Goal: Communication & Community: Ask a question

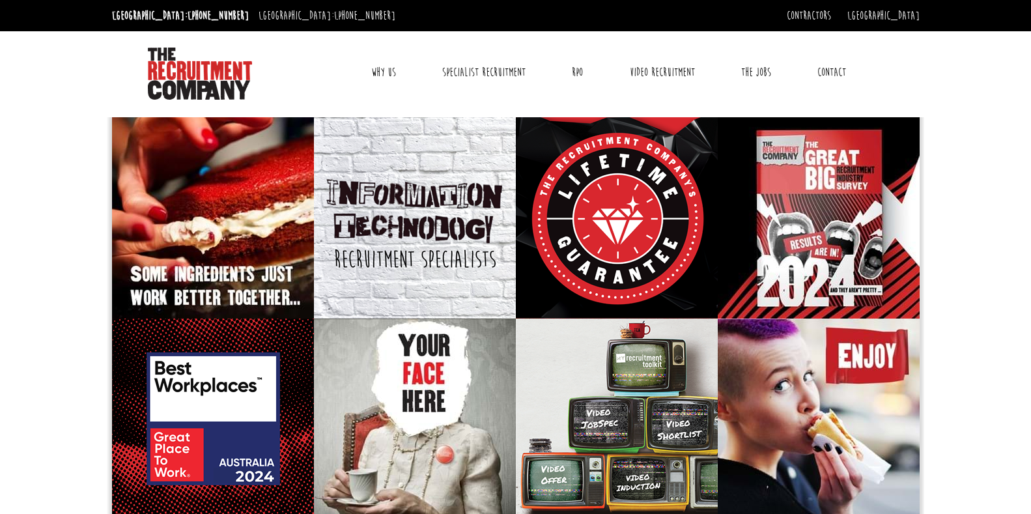
click at [838, 72] on link "Contact" at bounding box center [832, 72] width 48 height 33
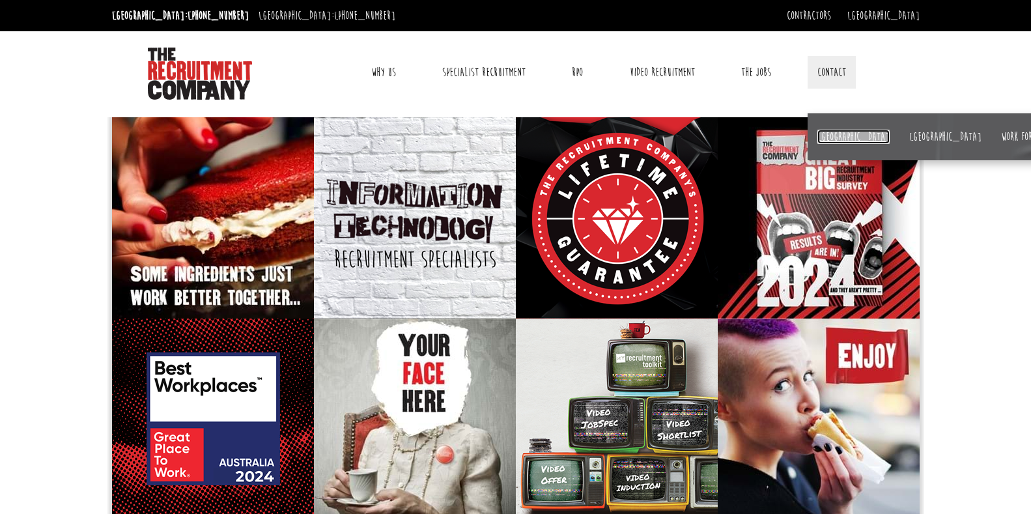
click at [832, 139] on link "[GEOGRAPHIC_DATA]" at bounding box center [854, 137] width 72 height 14
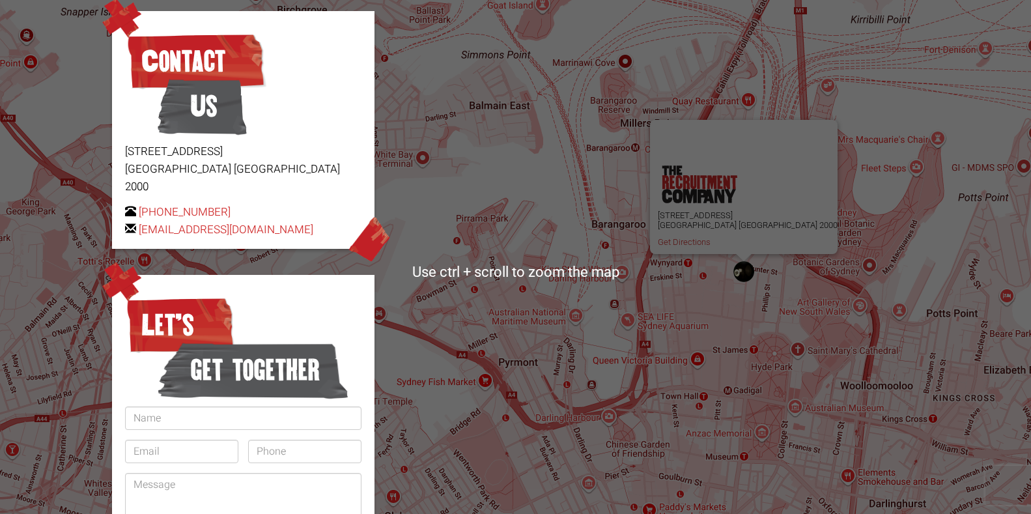
scroll to position [203, 0]
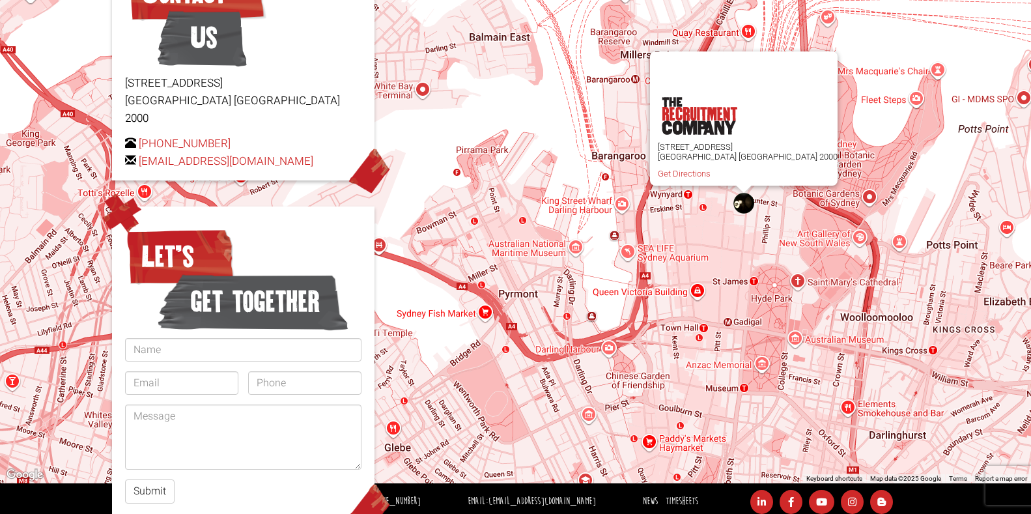
click at [205, 345] on form "Let’s get together Submit" at bounding box center [243, 363] width 236 height 279
click at [204, 338] on input "text" at bounding box center [243, 349] width 236 height 23
type input "[PERSON_NAME]"
type input "[EMAIL_ADDRESS][DOMAIN_NAME]"
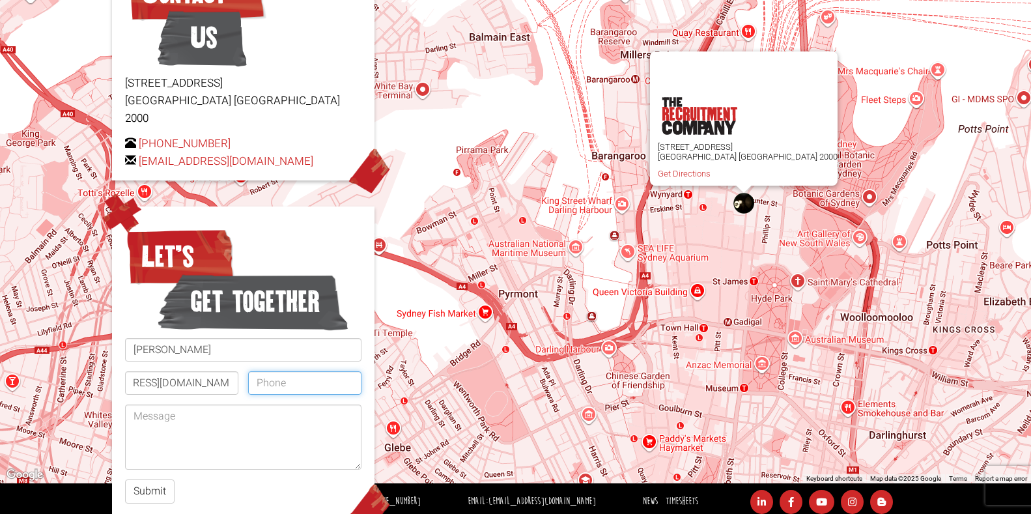
scroll to position [0, 0]
type input "[PHONE_NUMBER]"
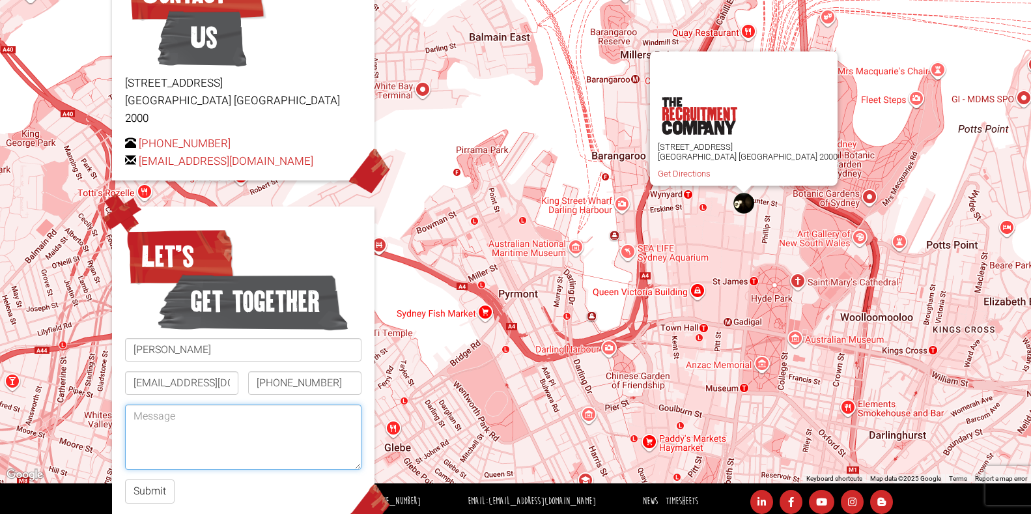
paste textarea "I hope this message finds you well. My name is [PERSON_NAME] from [GEOGRAPHIC_D…"
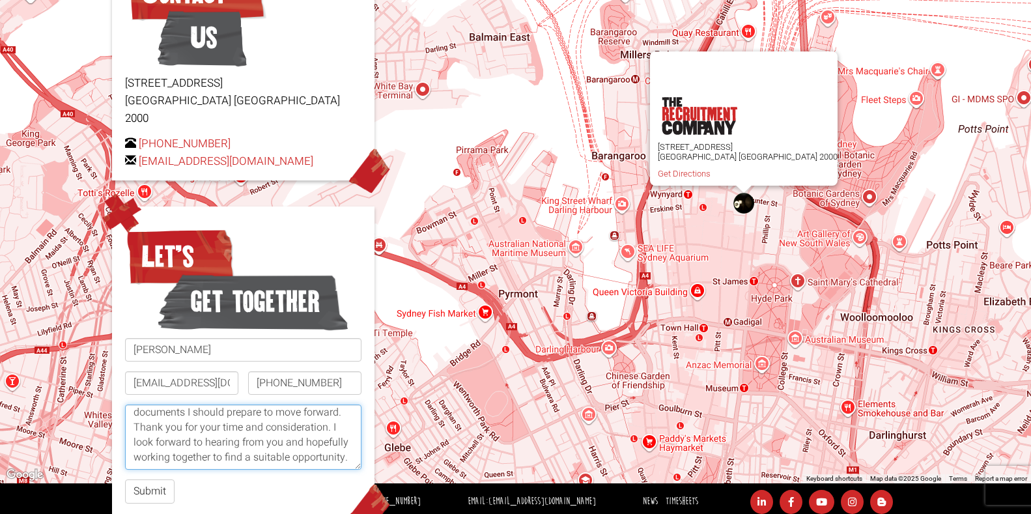
scroll to position [286, 0]
type textarea "I hope this message finds you well. My name is [PERSON_NAME] from [GEOGRAPHIC_D…"
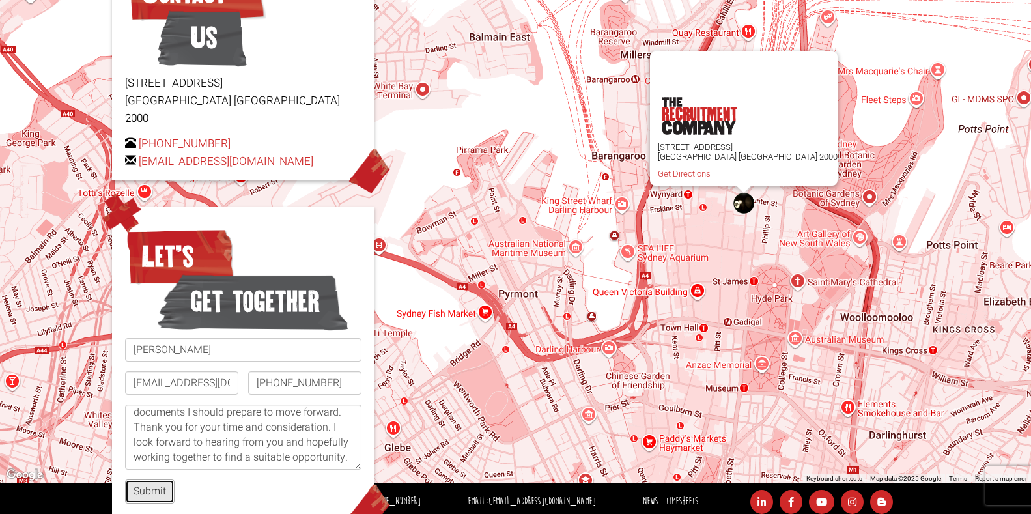
click at [165, 479] on button "Submit" at bounding box center [150, 491] width 50 height 24
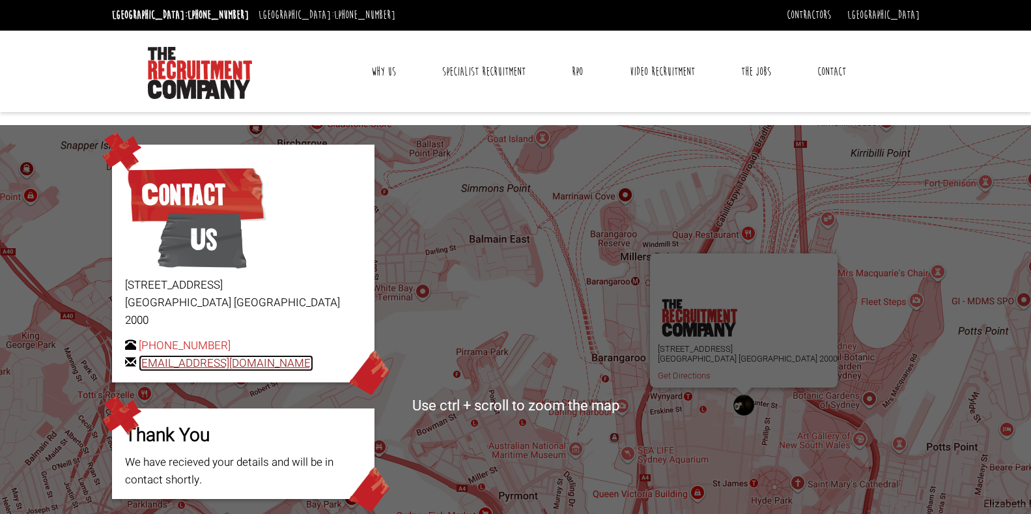
scroll to position [0, 0]
